Goal: Task Accomplishment & Management: Manage account settings

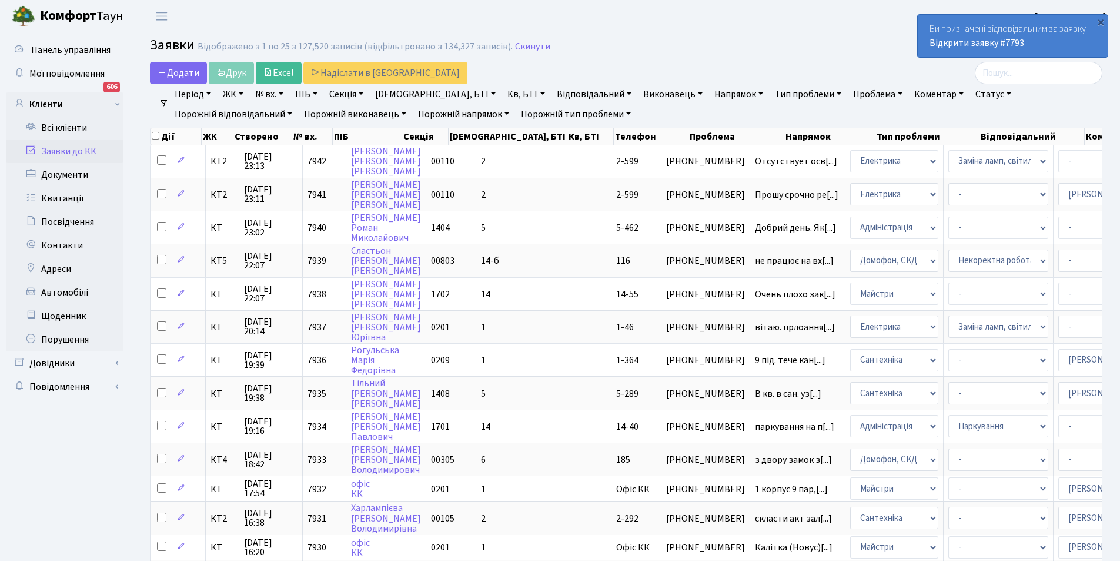
select select "25"
click at [72, 149] on link "Заявки до КК" at bounding box center [65, 151] width 118 height 24
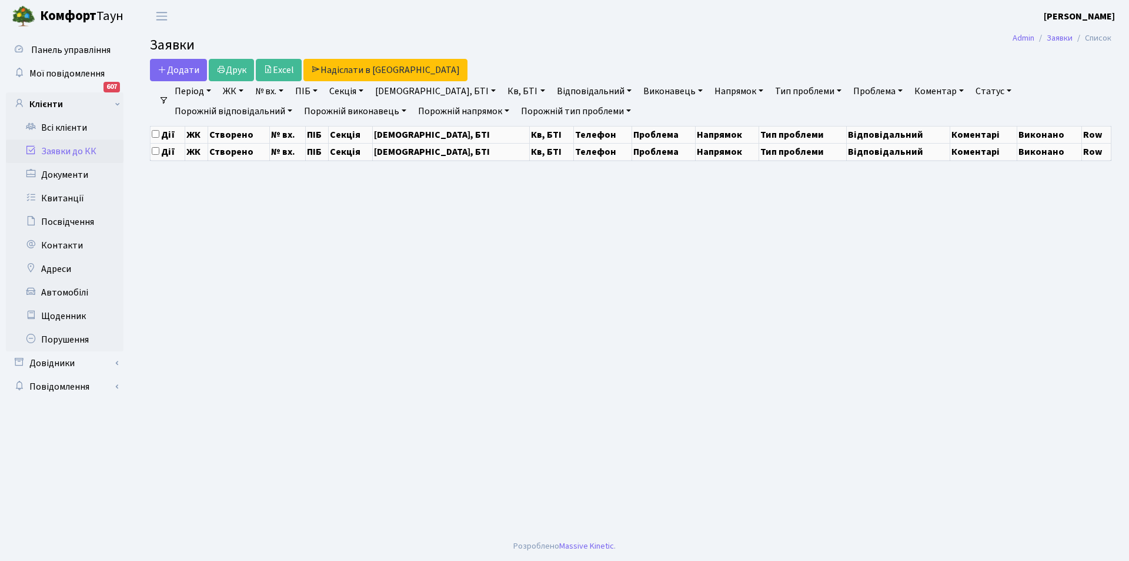
select select "25"
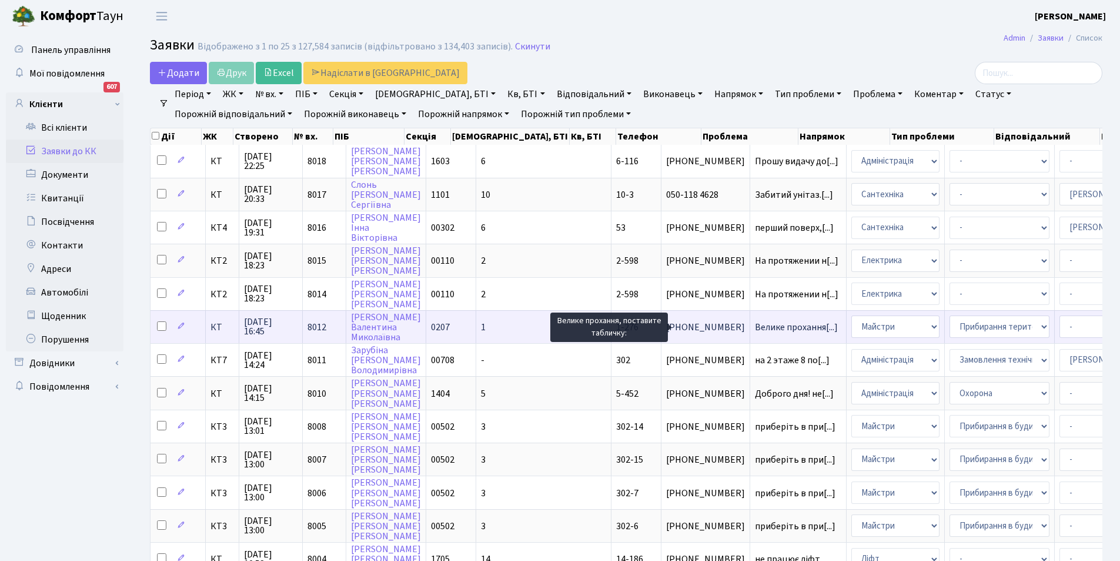
click at [755, 328] on span "Велике прохання[...]" at bounding box center [796, 327] width 83 height 13
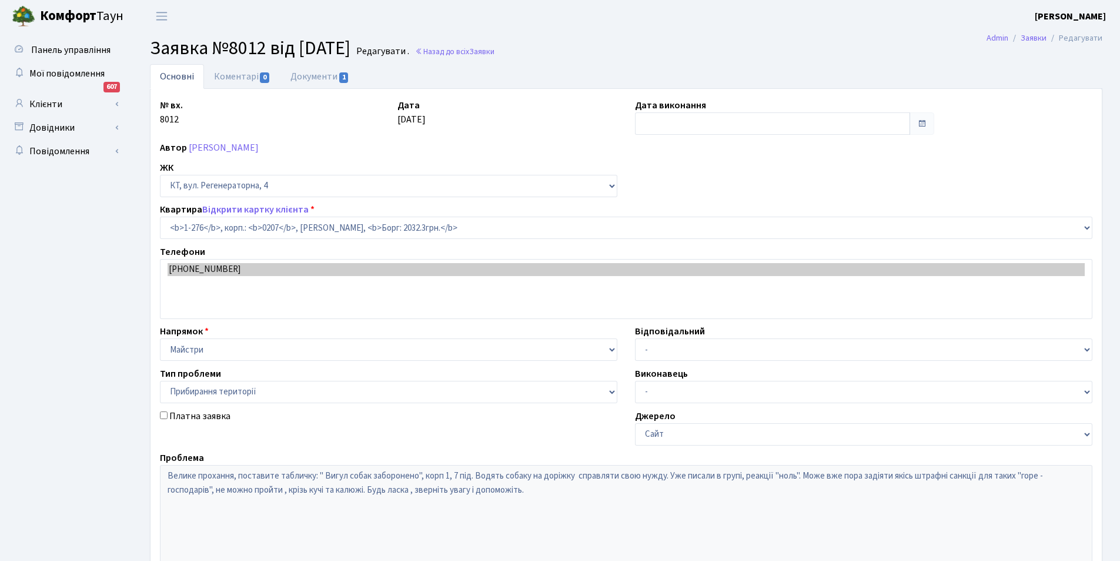
select select "276"
select select "59"
click at [318, 80] on link "Документи 1" at bounding box center [320, 76] width 79 height 24
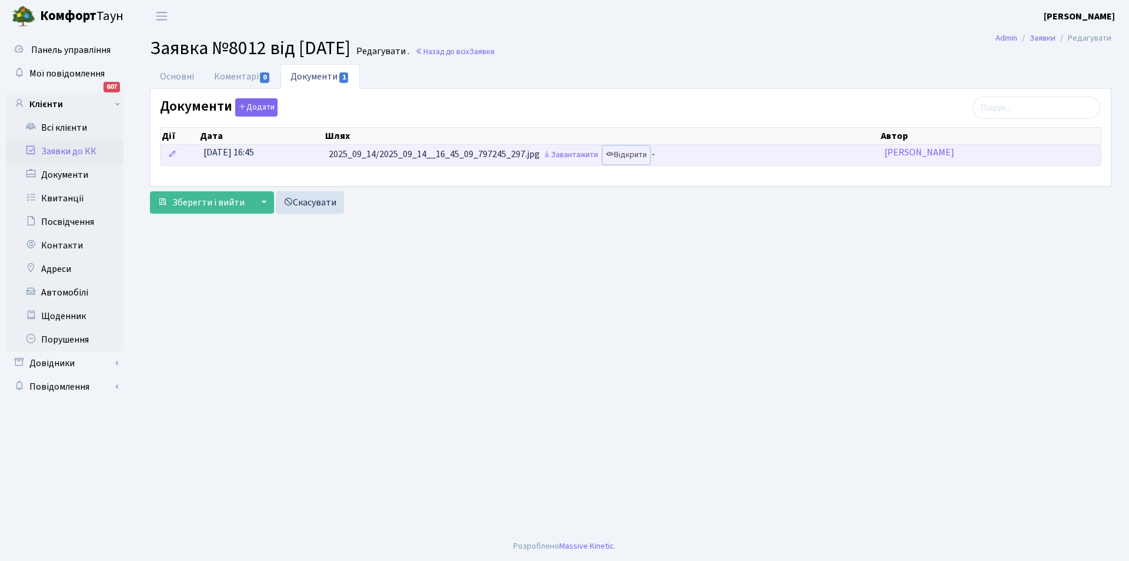
click at [642, 152] on link "Відкрити" at bounding box center [626, 155] width 47 height 18
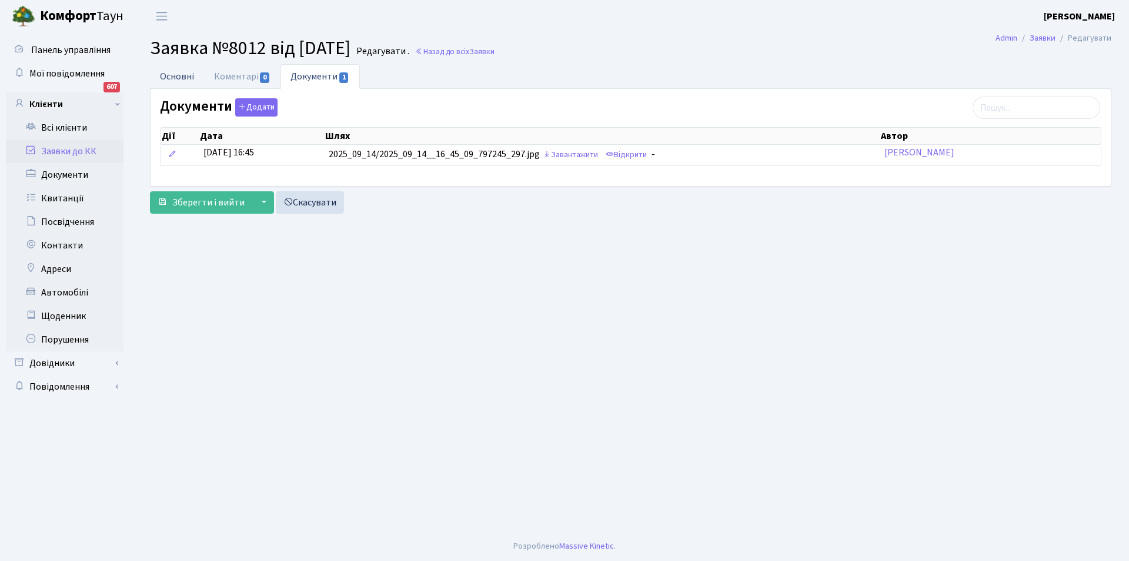
click at [184, 72] on link "Основні" at bounding box center [177, 76] width 54 height 24
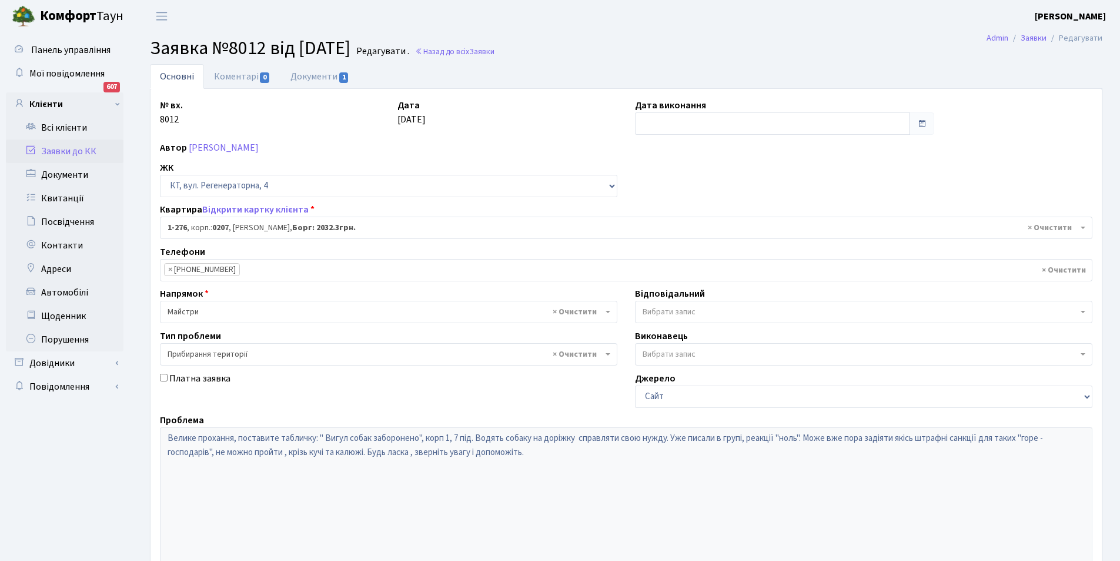
click at [88, 145] on link "Заявки до КК" at bounding box center [65, 151] width 118 height 24
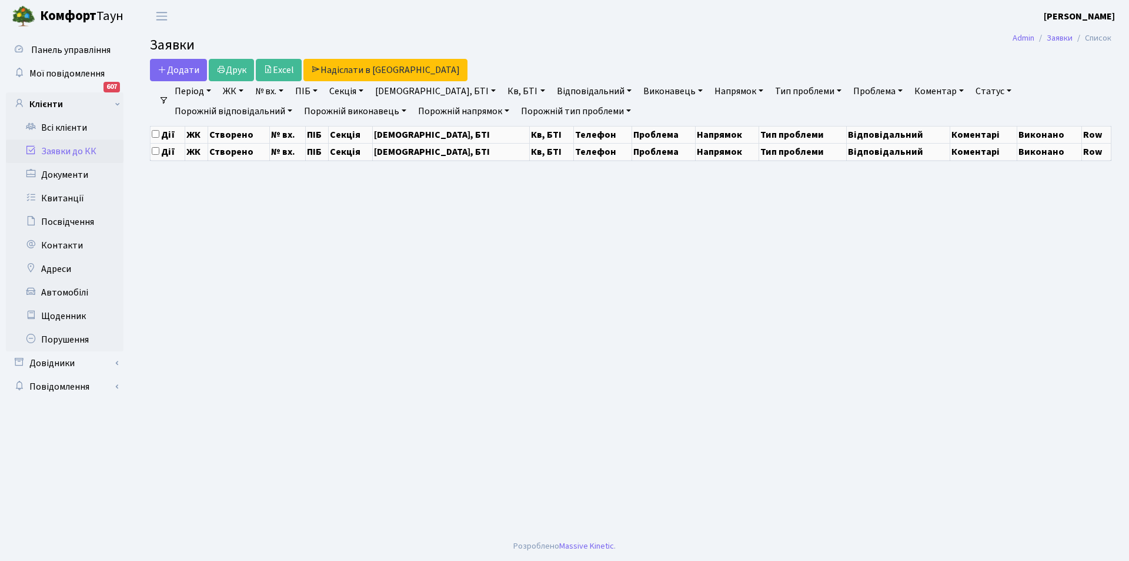
select select "25"
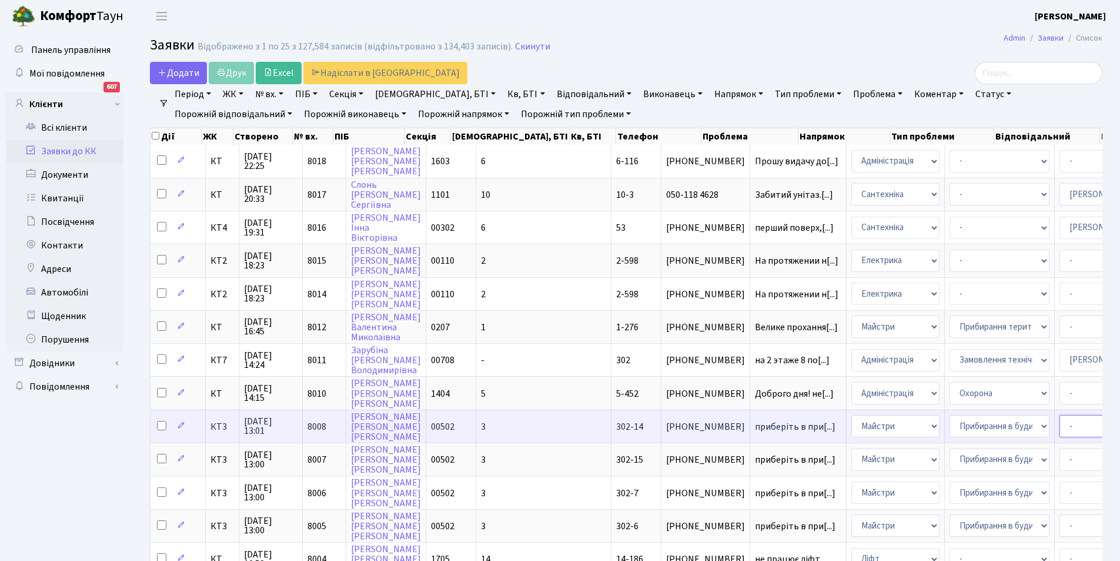
click at [1060, 421] on select "- Адміністратор ЖК КТ [PERSON_NAME] [PERSON_NAME] [PERSON_NAME]Ю. [PERSON_NAME]…" at bounding box center [1110, 426] width 100 height 22
select select "18"
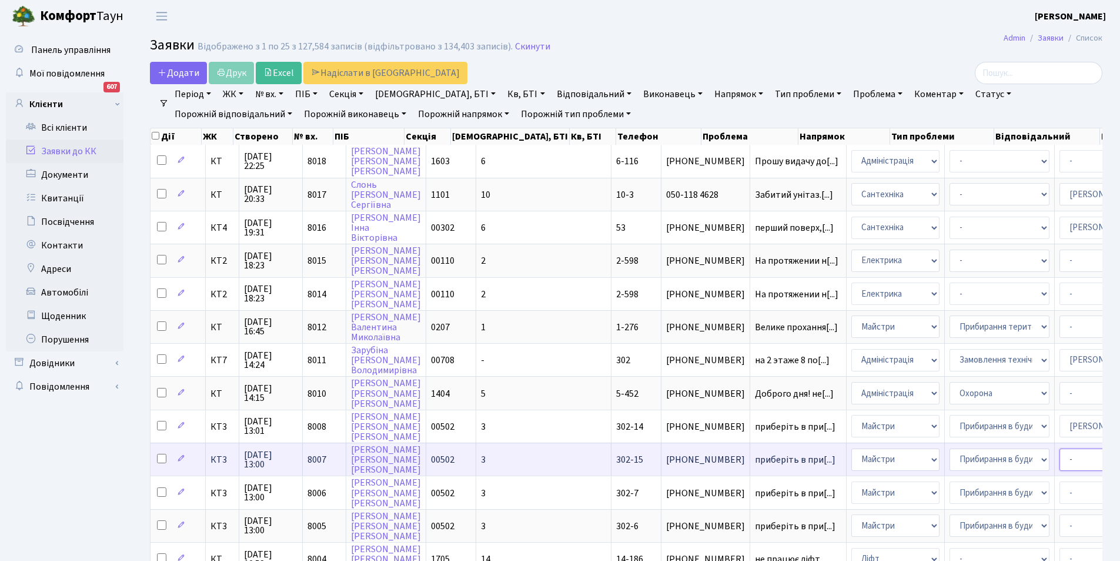
click at [1060, 455] on select "- Адміністратор ЖК КТ [PERSON_NAME] [PERSON_NAME] [PERSON_NAME]Ю. [PERSON_NAME]…" at bounding box center [1110, 459] width 100 height 22
select select "18"
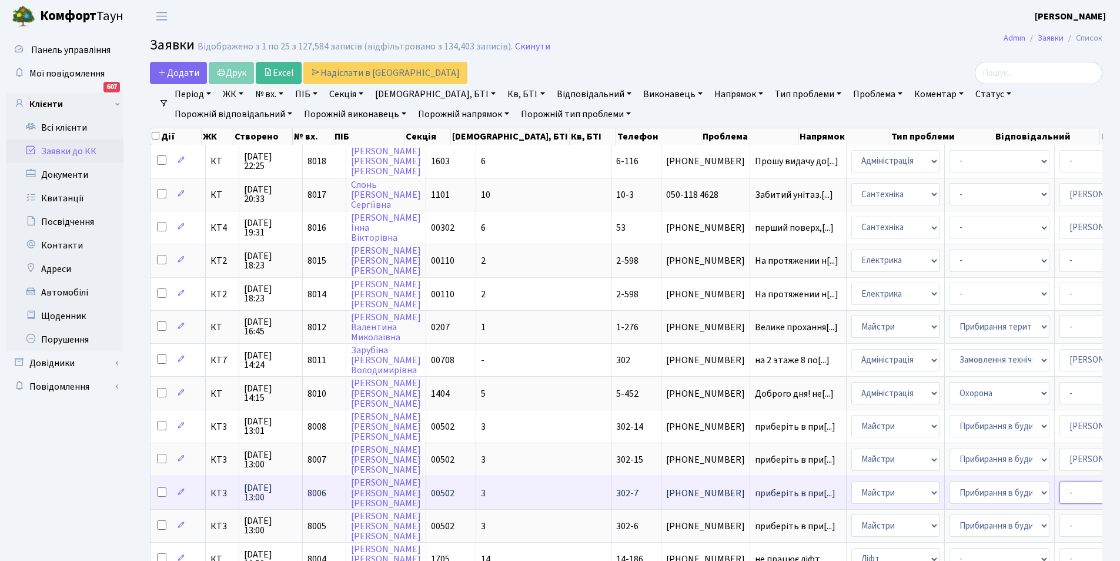
click at [1060, 486] on select "- Адміністратор ЖК КТ [PERSON_NAME] [PERSON_NAME] [PERSON_NAME]Ю. [PERSON_NAME]…" at bounding box center [1110, 492] width 100 height 22
select select "18"
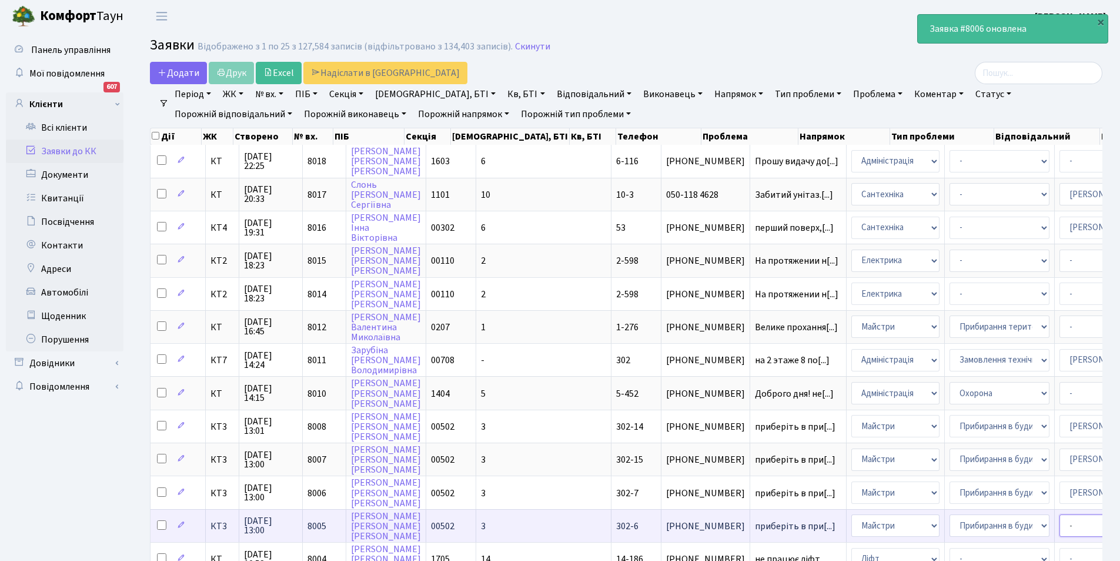
click at [1060, 526] on select "- Адміністратор ЖК КТ [PERSON_NAME] [PERSON_NAME] [PERSON_NAME]Ю. [PERSON_NAME]…" at bounding box center [1110, 525] width 100 height 22
select select "18"
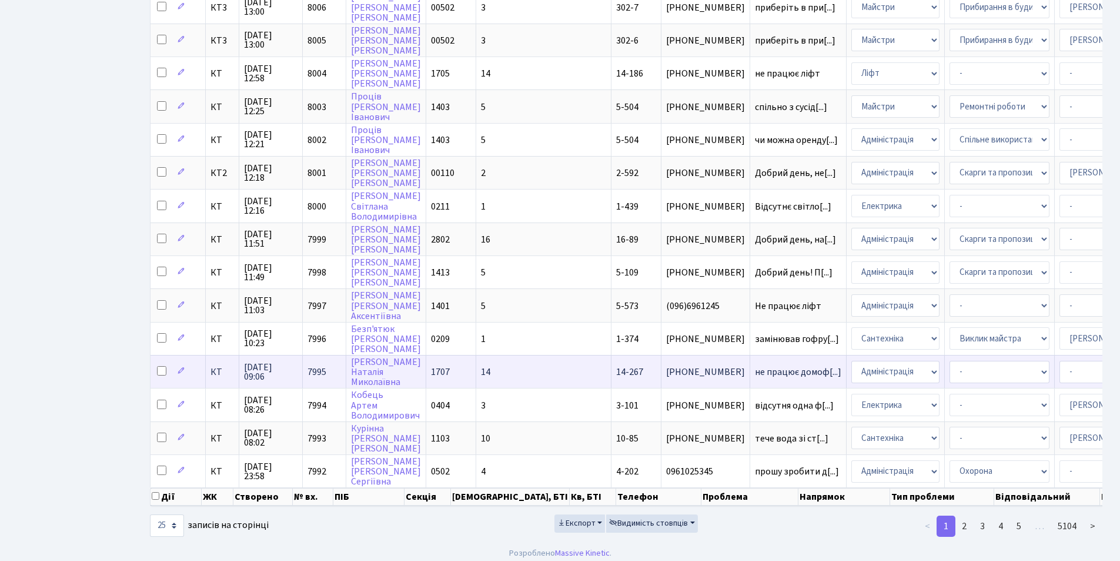
scroll to position [501, 0]
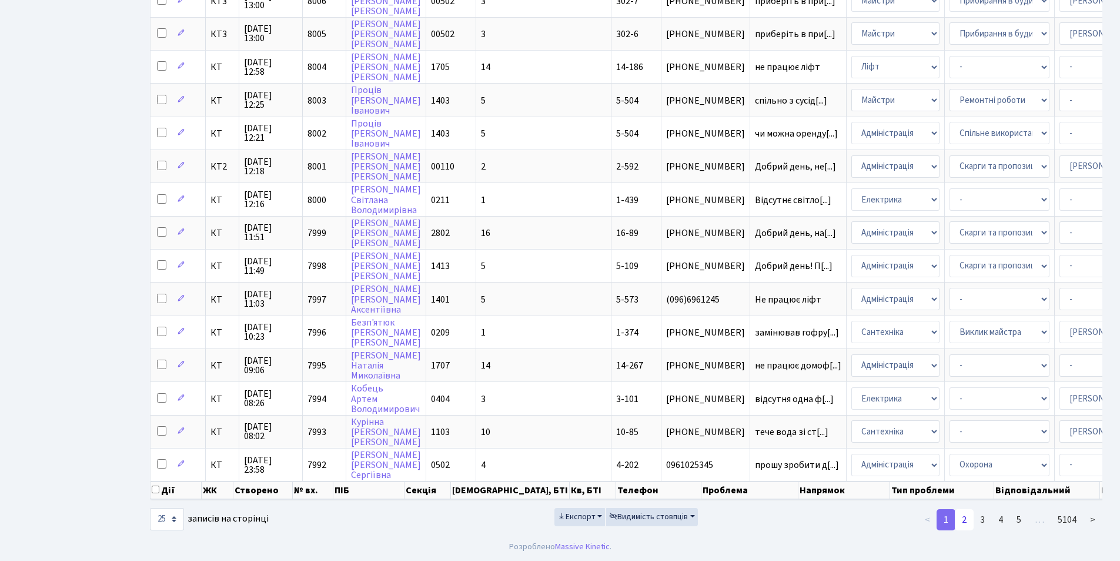
click at [961, 518] on link "2" at bounding box center [964, 519] width 19 height 21
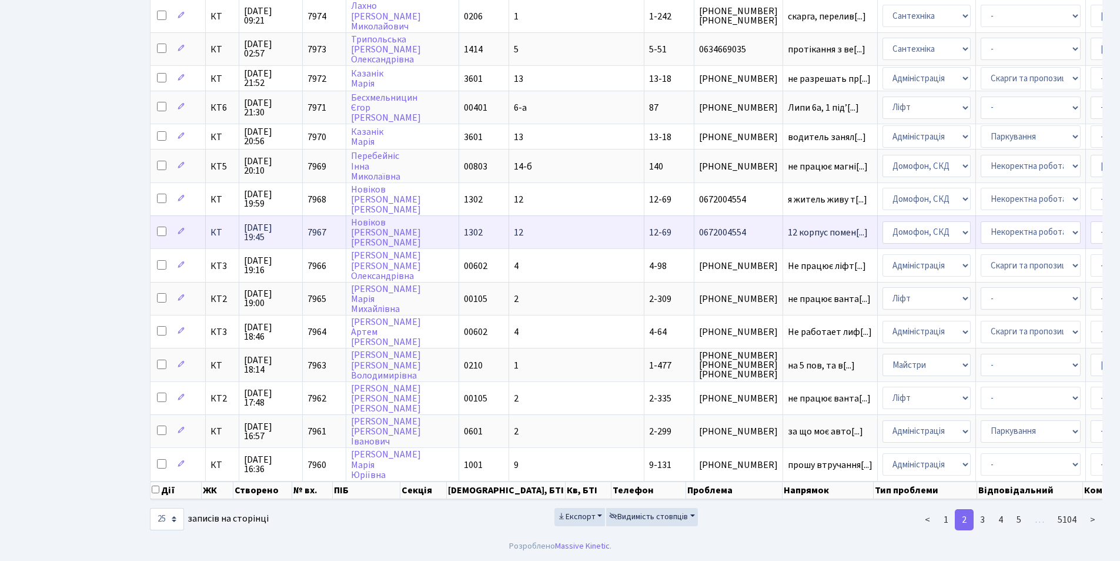
scroll to position [485, 0]
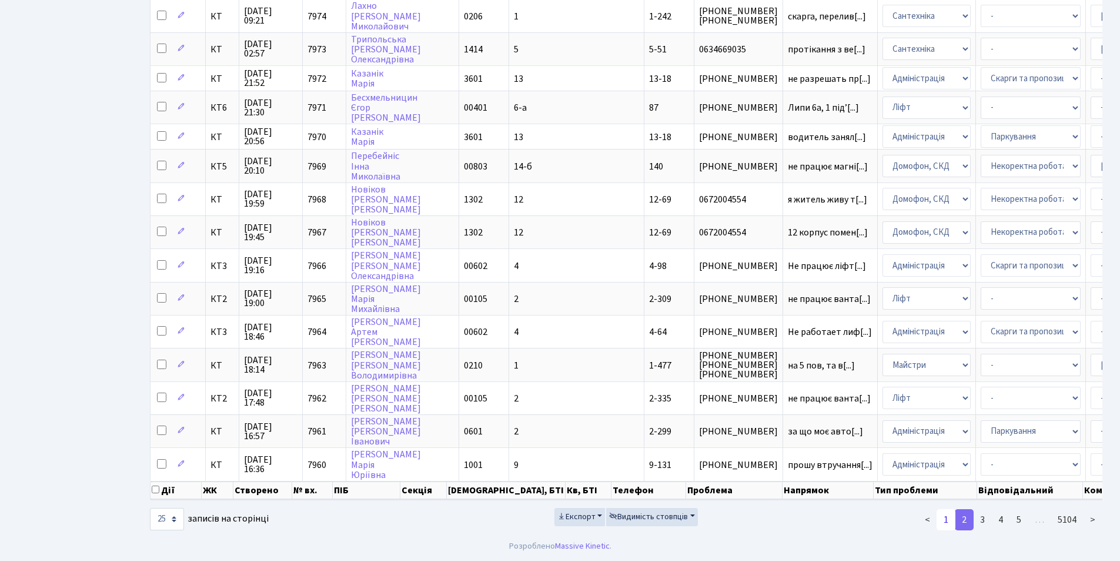
click at [951, 521] on link "1" at bounding box center [946, 519] width 19 height 21
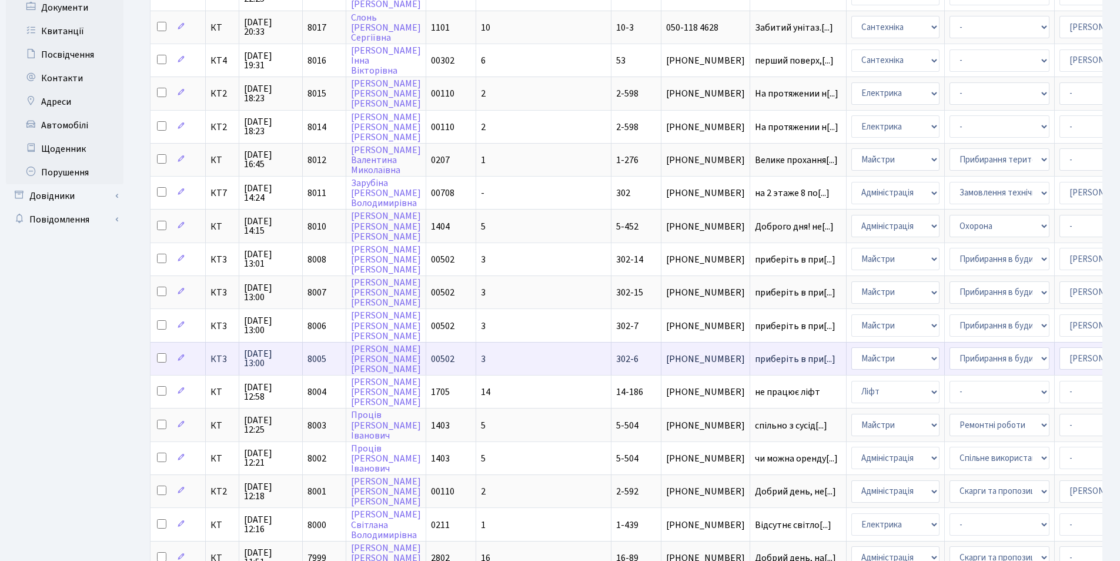
scroll to position [176, 0]
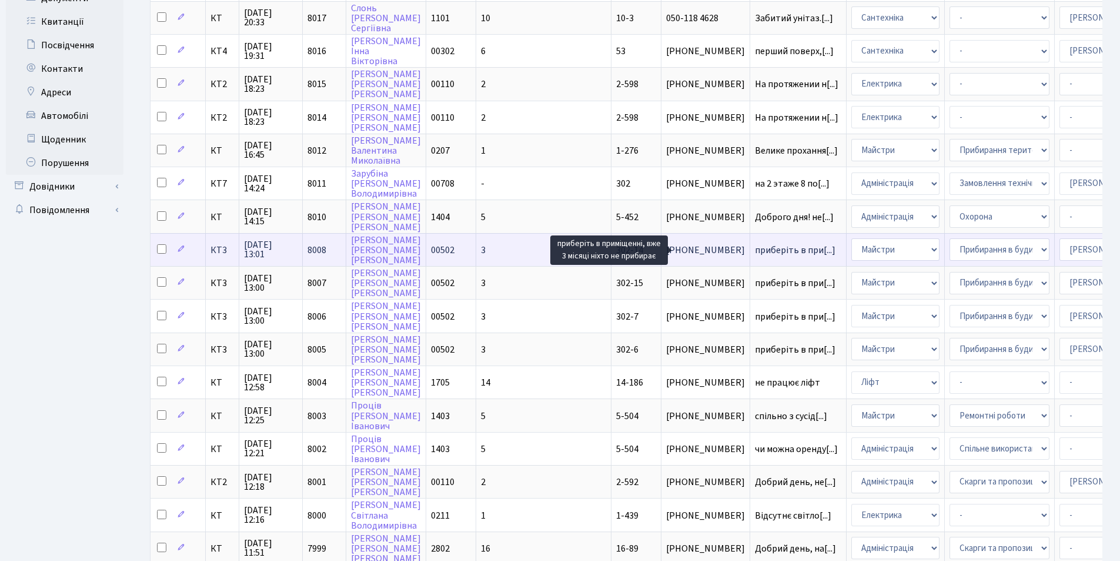
click at [755, 248] on span "приберіть в при[...]" at bounding box center [795, 250] width 81 height 13
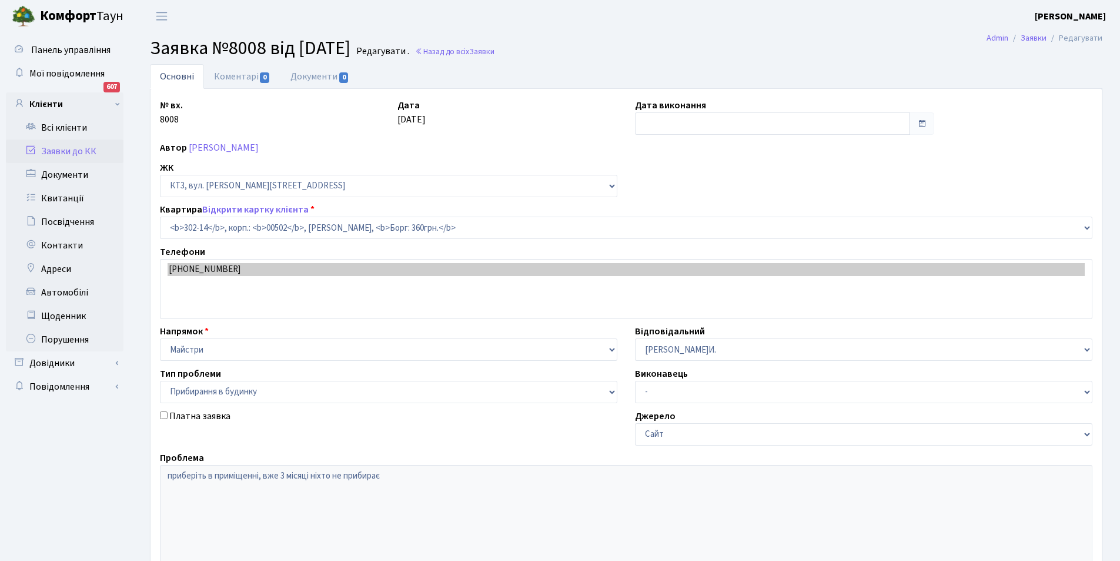
select select "16644"
select select "58"
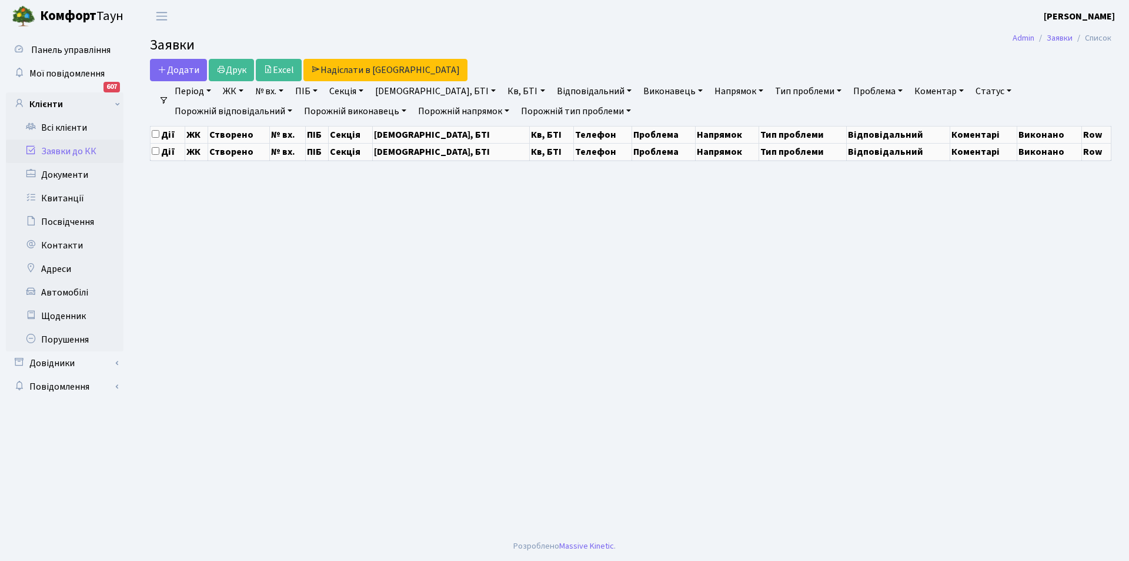
select select "25"
